Goal: Information Seeking & Learning: Learn about a topic

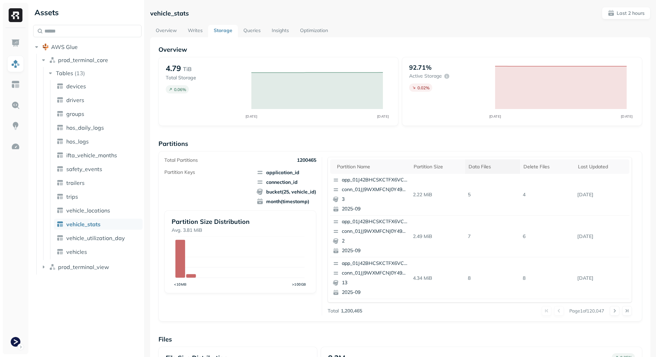
click at [482, 161] on th "Data Files" at bounding box center [492, 167] width 55 height 15
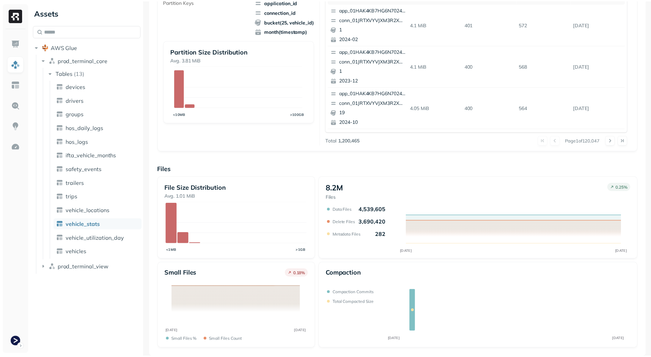
scroll to position [16, 0]
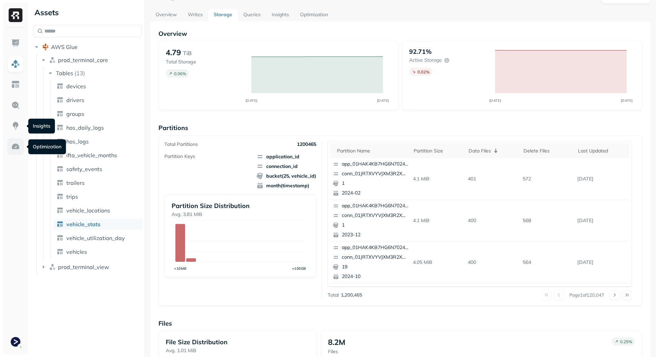
click at [15, 146] on img at bounding box center [15, 146] width 9 height 9
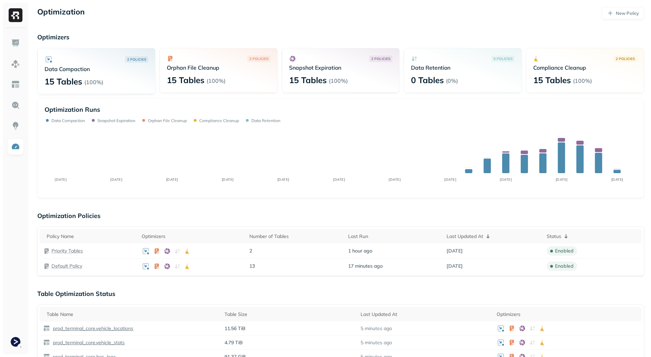
scroll to position [138, 0]
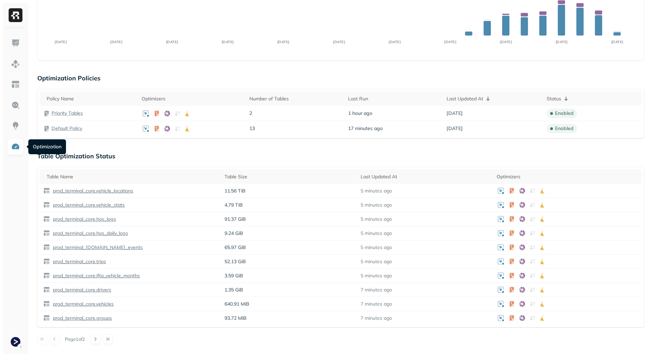
click at [306, 149] on div "Optimization New Policy Optimizers 2 POLICIES Data Compaction 15 Tables ( 100% …" at bounding box center [340, 212] width 620 height 700
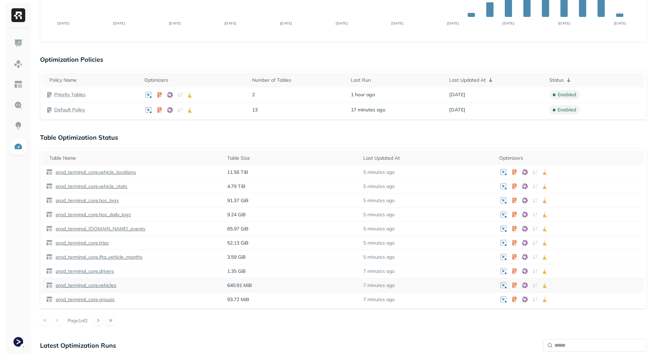
scroll to position [0, 0]
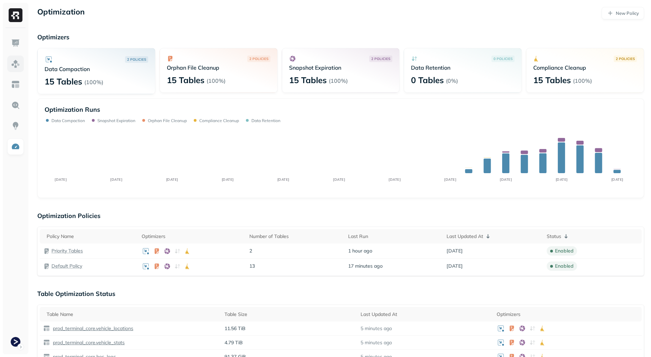
click at [22, 59] on link at bounding box center [15, 64] width 17 height 17
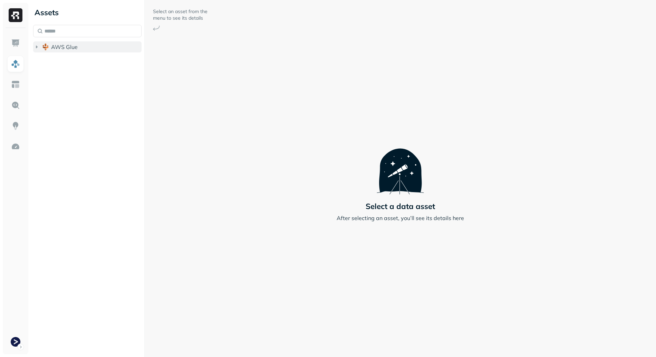
click at [77, 41] on button "AWS Glue" at bounding box center [87, 46] width 108 height 11
click at [85, 62] on span "prod_terminal_core" at bounding box center [83, 60] width 50 height 7
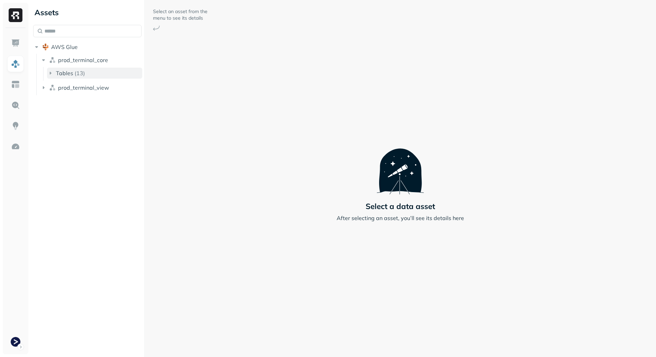
click at [83, 72] on p "( 13 )" at bounding box center [80, 73] width 10 height 7
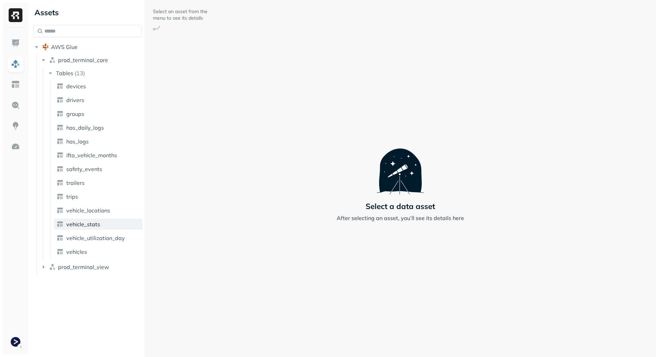
click at [104, 225] on link "vehicle_stats" at bounding box center [98, 224] width 89 height 11
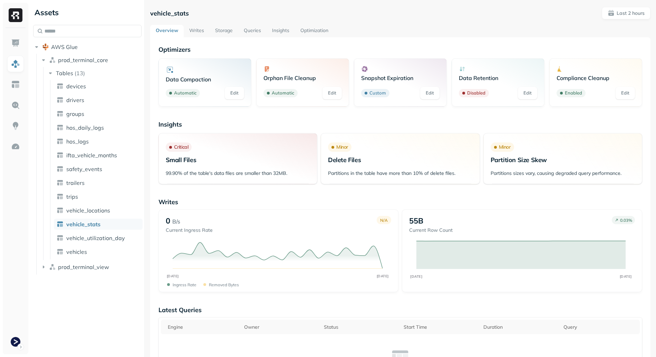
click at [190, 25] on link "Writes" at bounding box center [197, 31] width 26 height 12
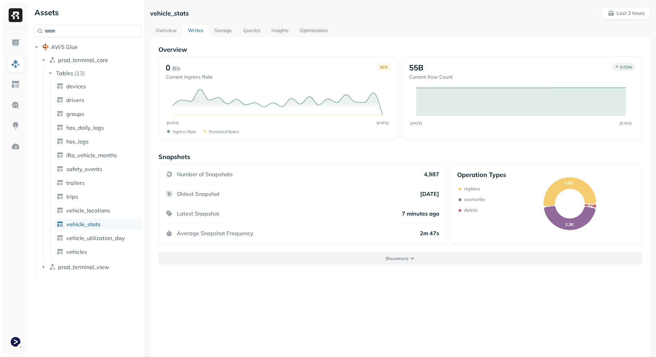
click at [332, 259] on button "Show more" at bounding box center [400, 258] width 484 height 12
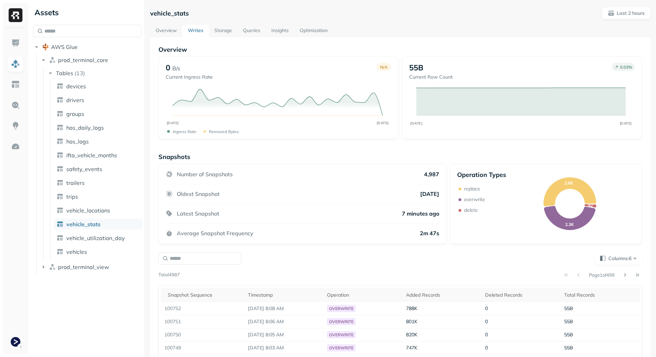
click at [232, 31] on link "Storage" at bounding box center [223, 31] width 29 height 12
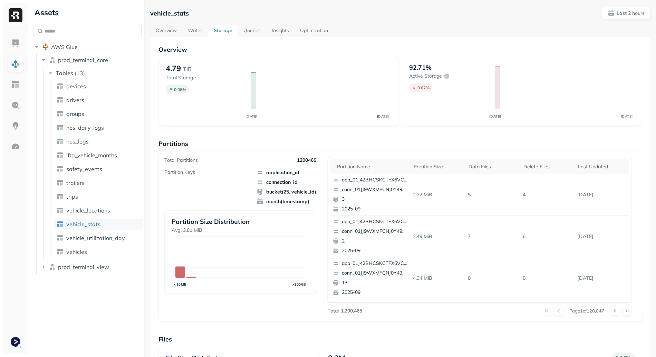
click at [251, 32] on link "Queries" at bounding box center [252, 31] width 28 height 12
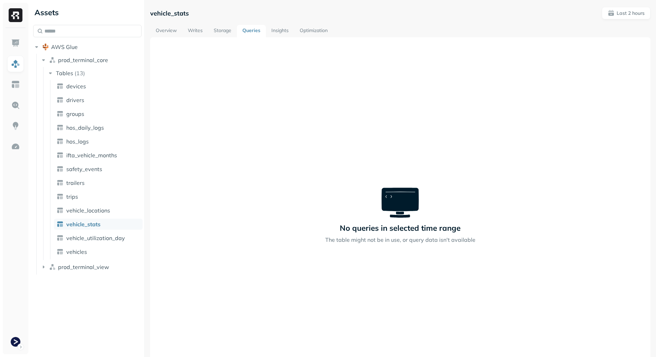
click at [287, 31] on link "Insights" at bounding box center [280, 31] width 28 height 12
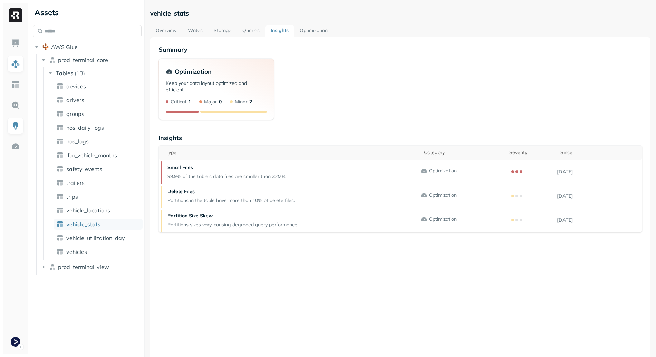
click at [324, 33] on link "Optimization" at bounding box center [313, 31] width 39 height 12
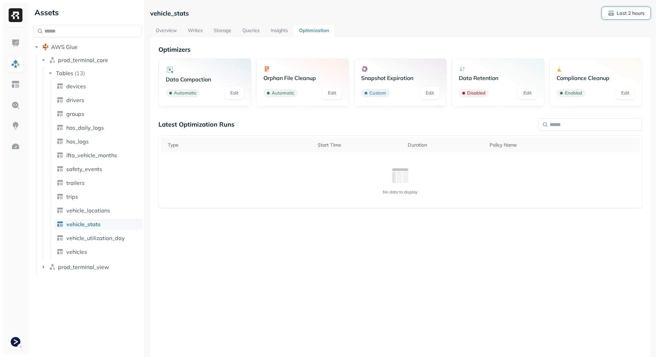
click at [638, 11] on p "Last 2 hours" at bounding box center [631, 13] width 28 height 7
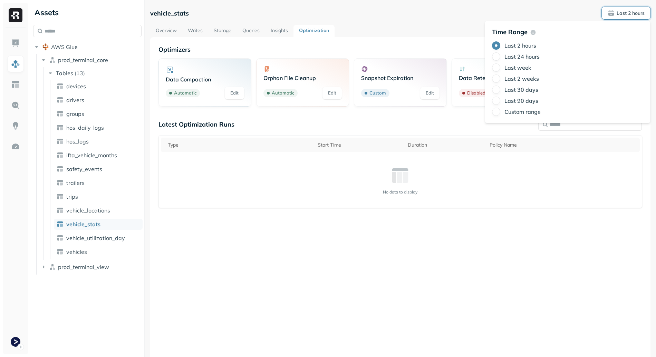
click at [517, 61] on div "Last 2 hours Last 24 hours Last week Last 2 weeks Last 30 days Last 90 days Cus…" at bounding box center [567, 78] width 151 height 75
drag, startPoint x: 519, startPoint y: 57, endPoint x: 491, endPoint y: 56, distance: 27.7
click at [519, 57] on label "Last 24 hours" at bounding box center [521, 56] width 35 height 7
click at [500, 57] on button "Last 24 hours" at bounding box center [496, 56] width 8 height 8
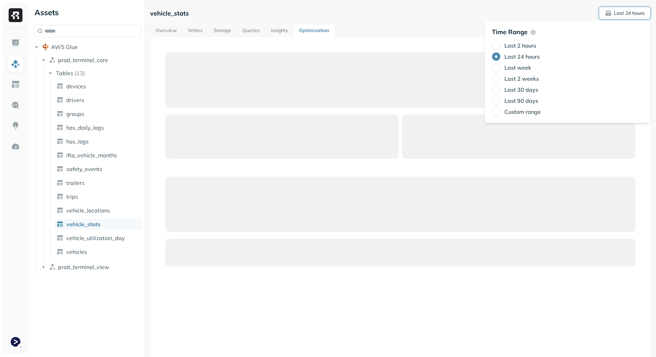
click at [389, 46] on div at bounding box center [400, 224] width 484 height 357
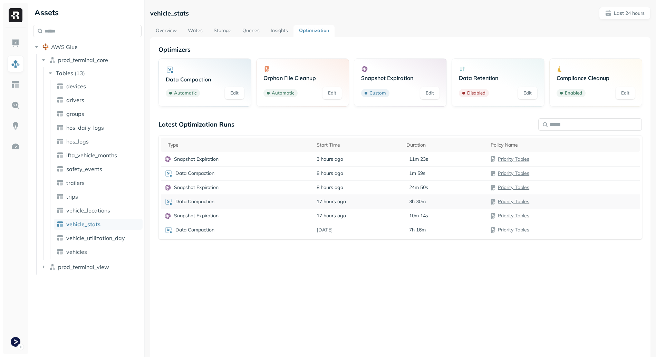
click at [301, 199] on div "Data Compaction" at bounding box center [237, 202] width 146 height 8
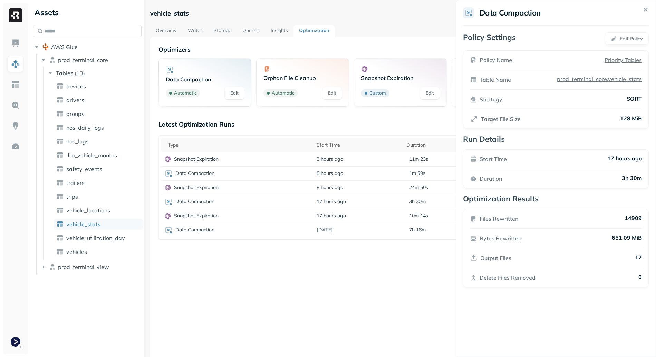
click at [338, 260] on html "Assets AWS Glue prod_terminal_core Tables ( 13 ) devices drivers groups hos_dai…" at bounding box center [328, 178] width 656 height 357
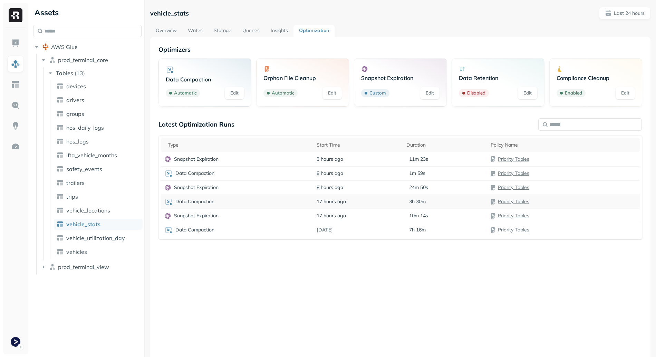
click at [284, 202] on div "Data Compaction" at bounding box center [237, 202] width 146 height 8
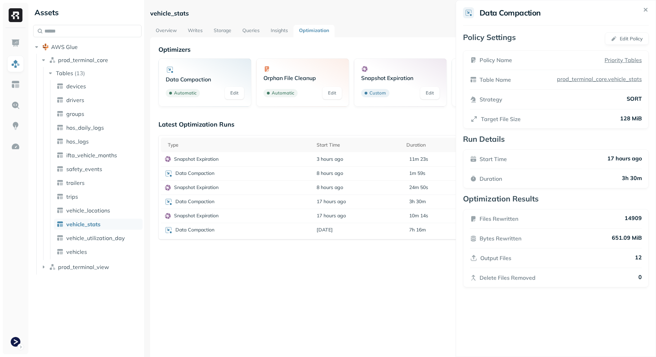
click at [314, 247] on html "Assets AWS Glue prod_terminal_core Tables ( 13 ) devices drivers groups hos_dai…" at bounding box center [328, 178] width 656 height 357
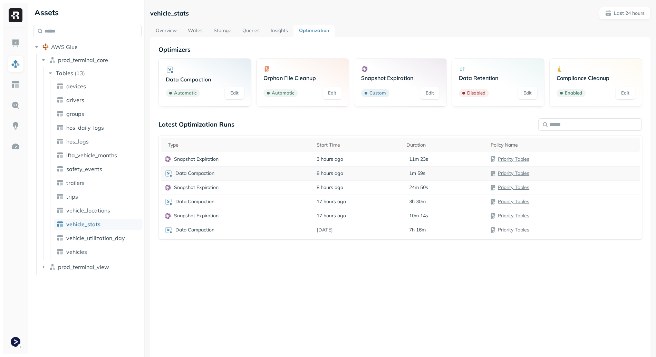
click at [291, 171] on div "Data Compaction" at bounding box center [237, 174] width 146 height 8
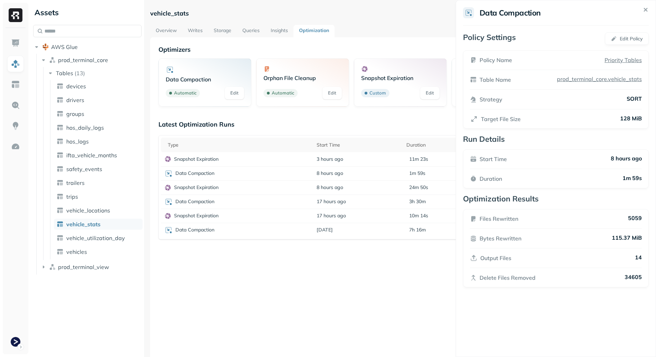
click at [297, 130] on html "Assets AWS Glue prod_terminal_core Tables ( 13 ) devices drivers groups hos_dai…" at bounding box center [328, 178] width 656 height 357
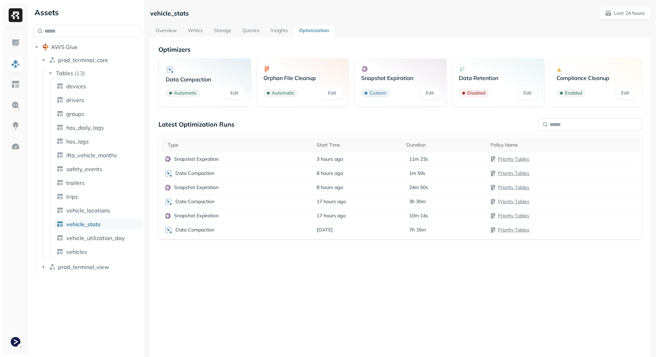
click at [176, 29] on link "Overview" at bounding box center [166, 31] width 32 height 12
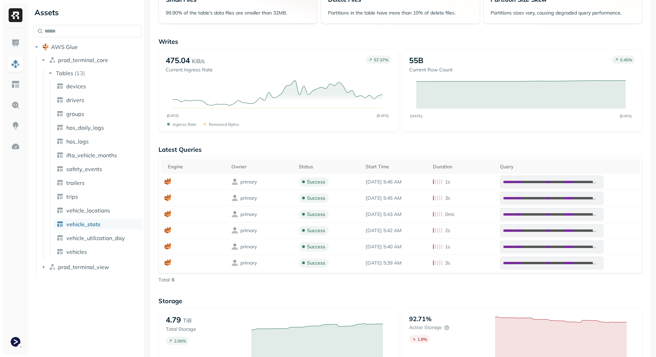
scroll to position [27, 0]
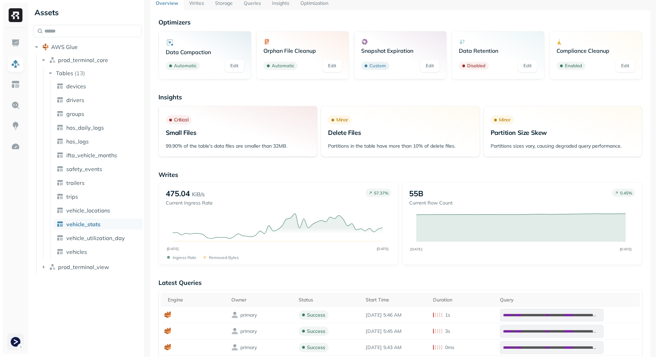
click at [11, 350] on html "**********" at bounding box center [328, 178] width 656 height 357
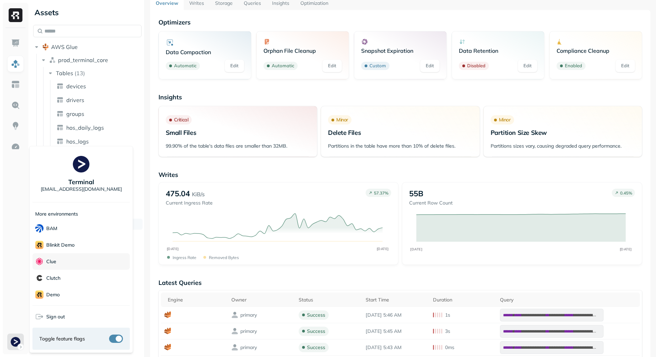
click at [73, 264] on div "Clue" at bounding box center [80, 261] width 97 height 17
